Goal: Transaction & Acquisition: Purchase product/service

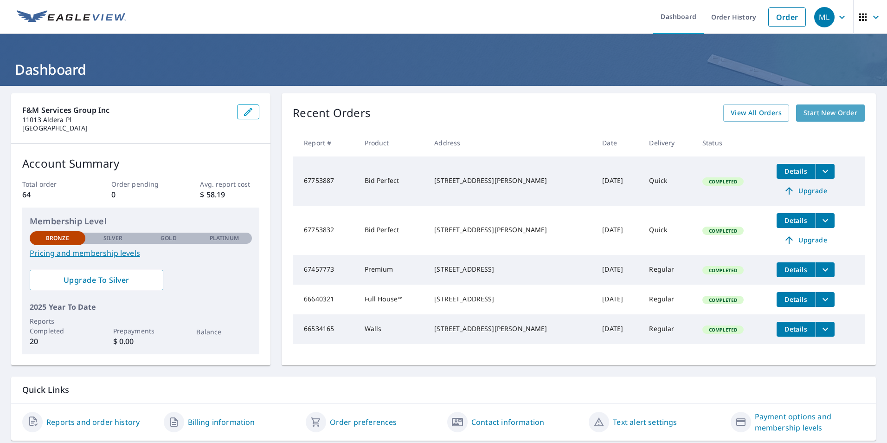
click at [814, 113] on span "Start New Order" at bounding box center [830, 113] width 54 height 12
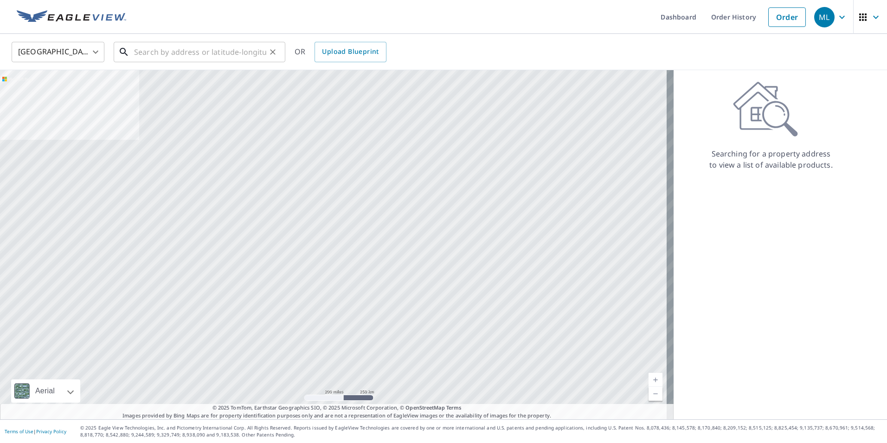
click at [143, 52] on input "text" at bounding box center [200, 52] width 132 height 26
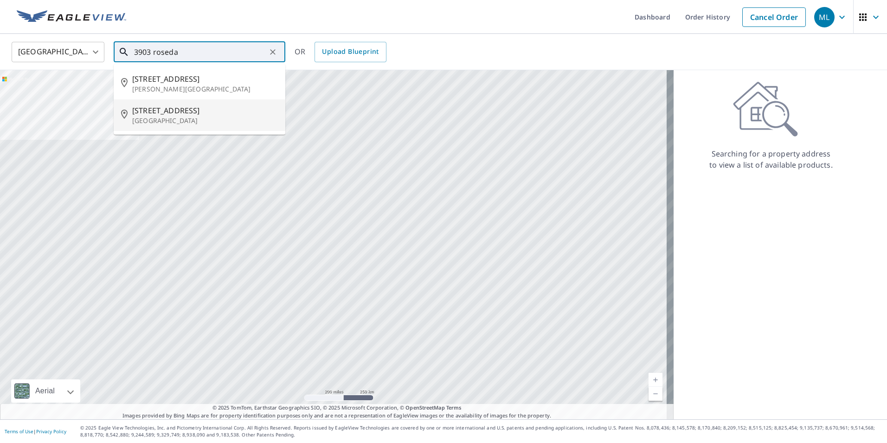
click at [144, 116] on p "[GEOGRAPHIC_DATA]" at bounding box center [205, 120] width 146 height 9
type input "[STREET_ADDRESS]"
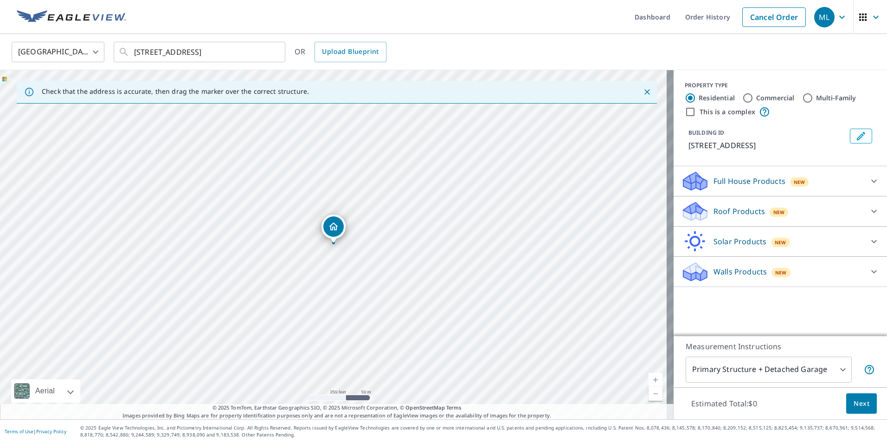
click at [871, 212] on icon at bounding box center [874, 211] width 6 height 3
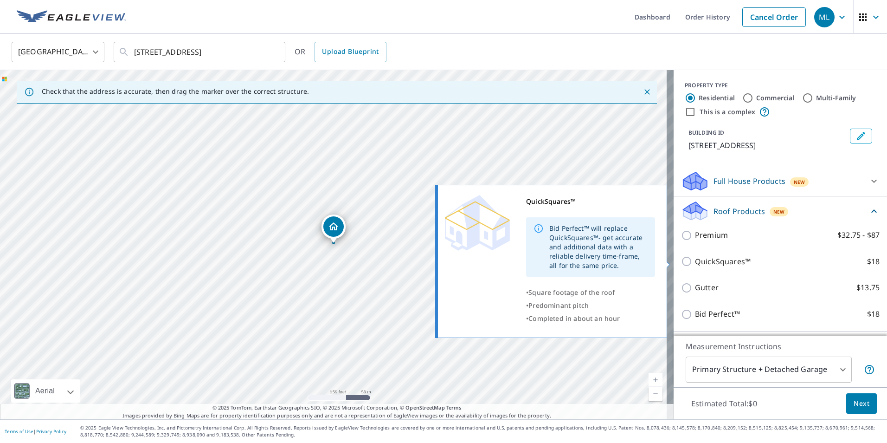
click at [681, 262] on input "QuickSquares™ $18" at bounding box center [688, 261] width 14 height 11
checkbox input "true"
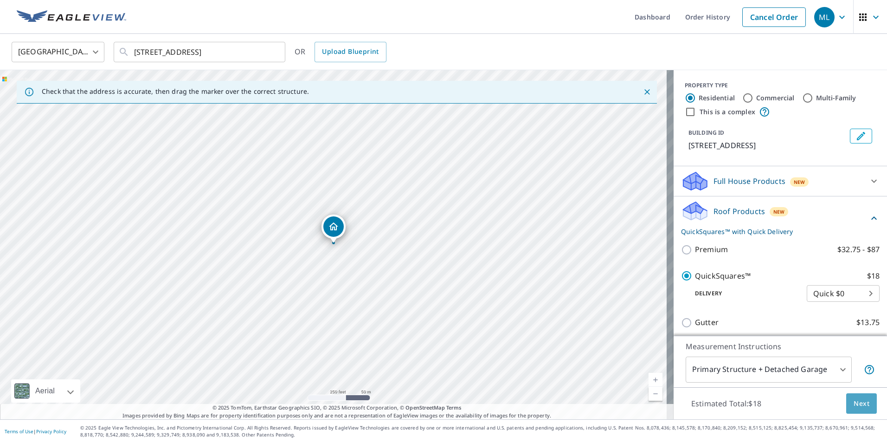
click at [853, 404] on span "Next" at bounding box center [861, 404] width 16 height 12
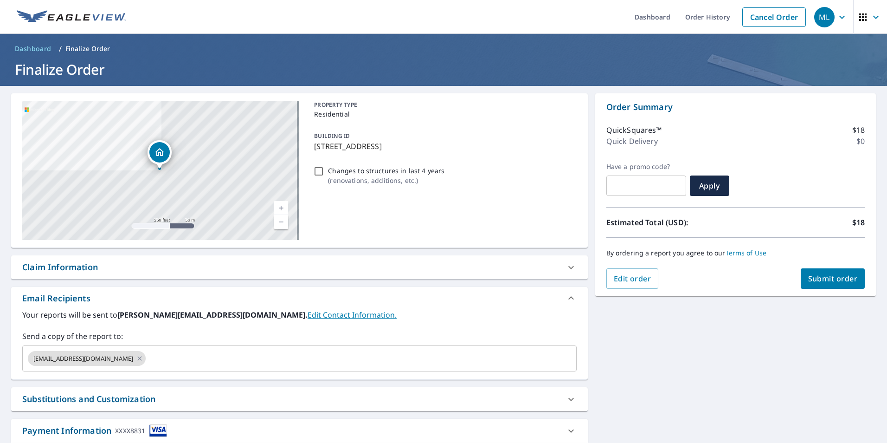
click at [831, 277] on span "Submit order" at bounding box center [833, 278] width 50 height 10
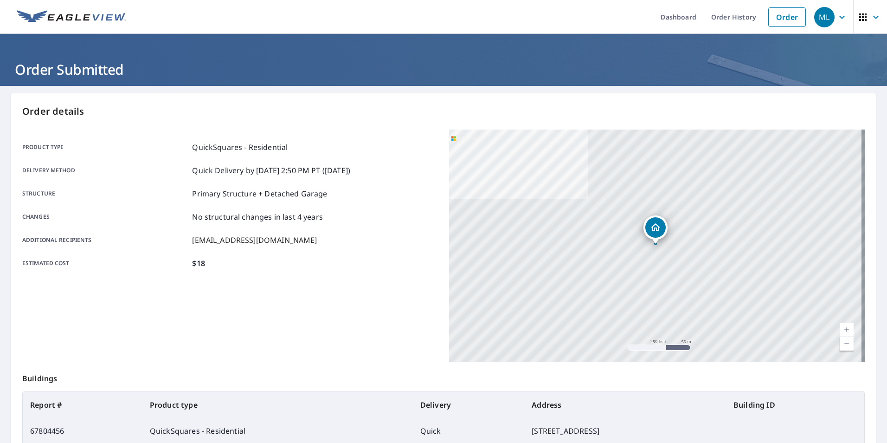
click at [824, 20] on div "ML" at bounding box center [824, 17] width 20 height 20
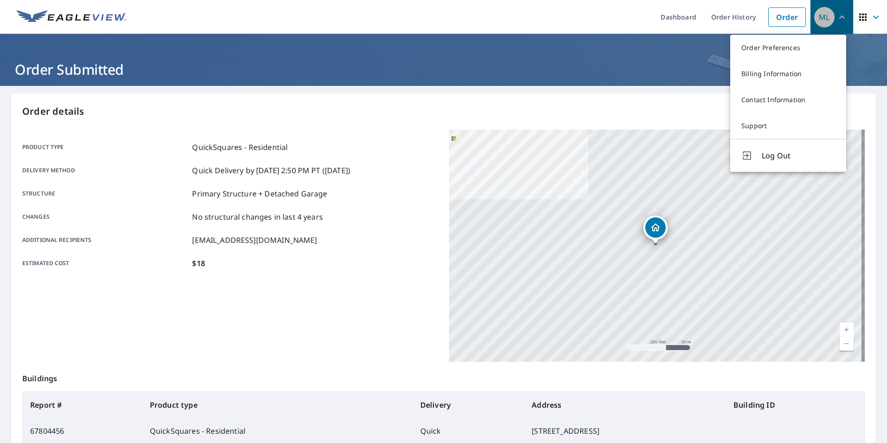
click at [824, 20] on div "ML" at bounding box center [824, 17] width 20 height 20
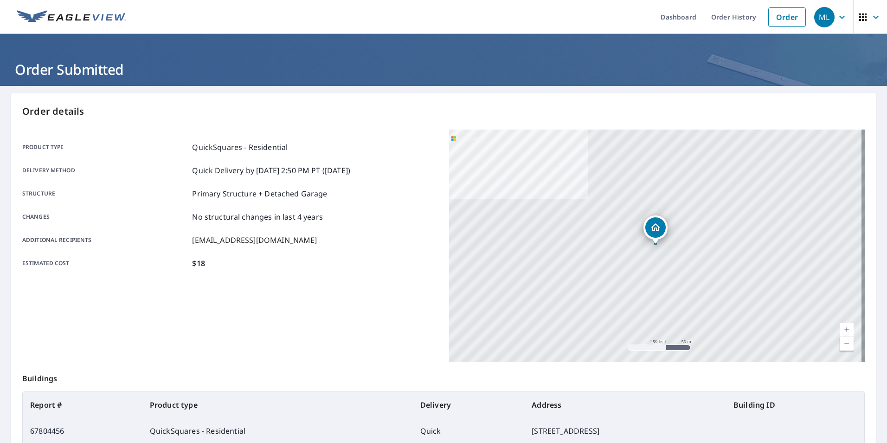
click at [829, 20] on span "ML" at bounding box center [831, 17] width 35 height 22
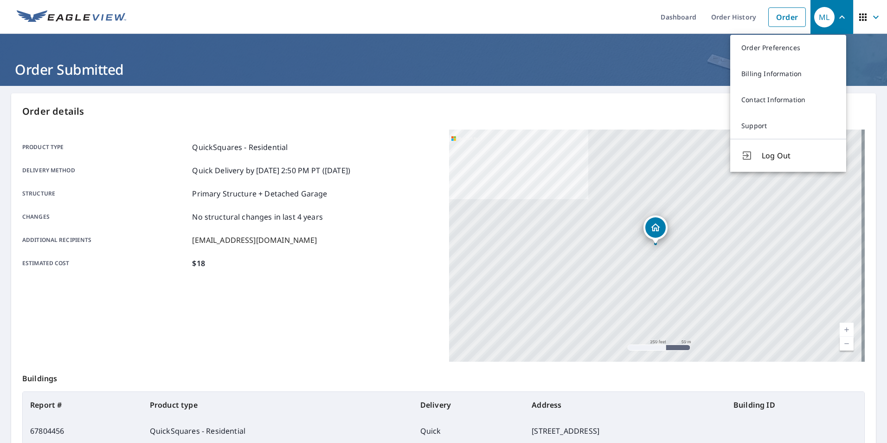
drag, startPoint x: 774, startPoint y: 154, endPoint x: 722, endPoint y: 123, distance: 60.7
click at [774, 154] on span "Log Out" at bounding box center [798, 155] width 73 height 11
